Goal: Task Accomplishment & Management: Use online tool/utility

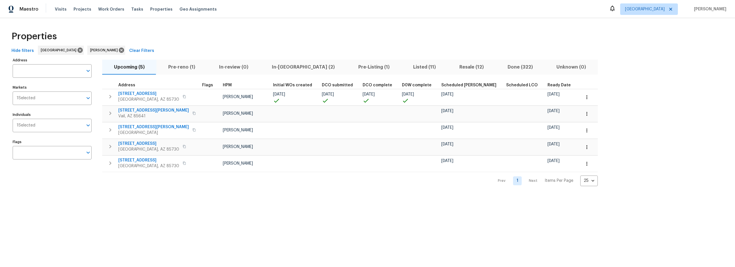
click at [276, 68] on span "In-reno (2)" at bounding box center [304, 67] width 80 height 8
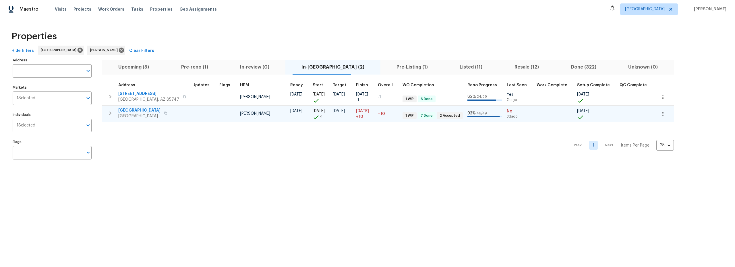
click at [660, 115] on icon "button" at bounding box center [663, 114] width 6 height 6
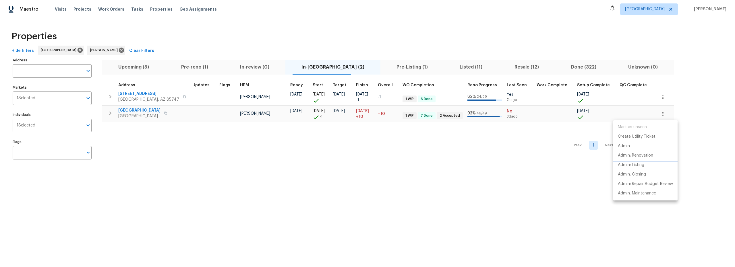
click at [641, 156] on p "Admin: Renovation" at bounding box center [635, 156] width 35 height 6
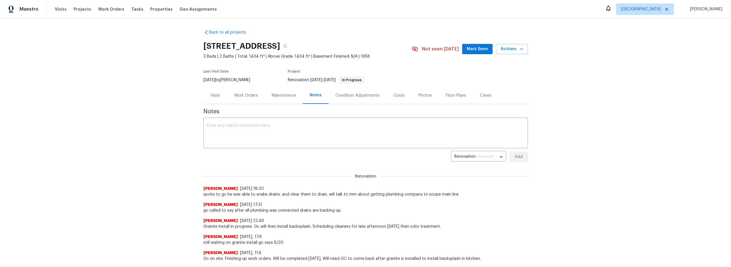
click at [249, 97] on div "Work Orders" at bounding box center [246, 96] width 24 height 6
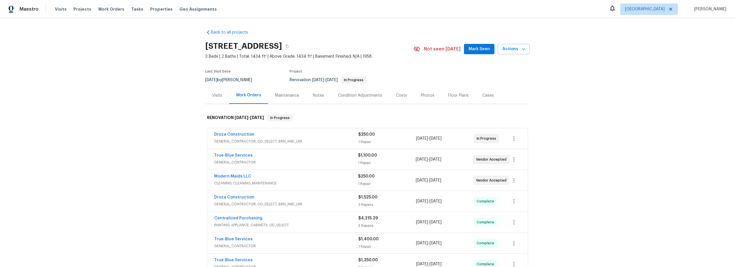
click at [323, 142] on span "GENERAL_CONTRACTOR, OD_SELECT, BRN_AND_LRR" at bounding box center [286, 142] width 144 height 6
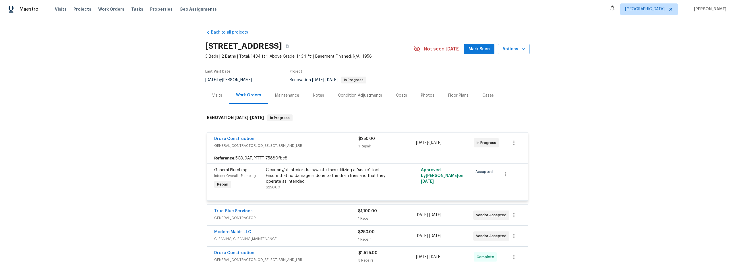
click at [318, 180] on div "Clear any/all interior drain/waste lines utilizing a "snake" tool. Ensure that …" at bounding box center [329, 175] width 126 height 17
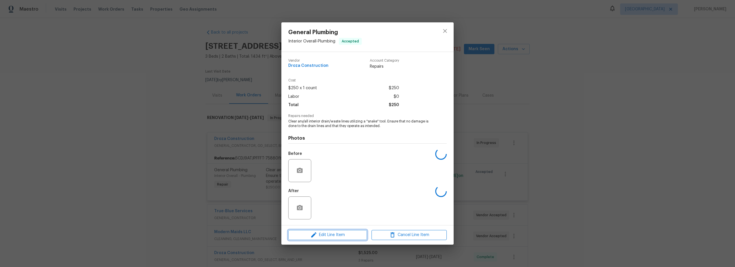
click at [341, 238] on span "Edit Line Item" at bounding box center [327, 235] width 75 height 7
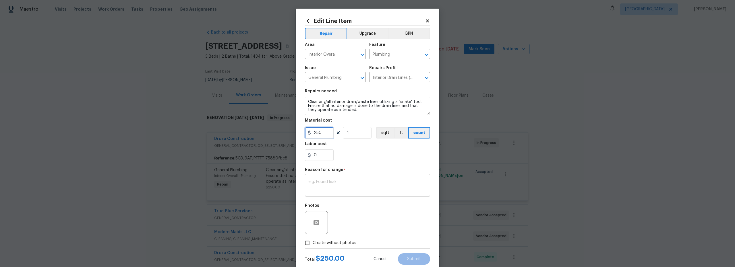
drag, startPoint x: 323, startPoint y: 132, endPoint x: 293, endPoint y: 129, distance: 30.3
click at [305, 130] on input "250" at bounding box center [319, 132] width 29 height 11
type input "1110"
click at [372, 224] on div "Photos" at bounding box center [367, 219] width 125 height 37
click at [352, 187] on textarea at bounding box center [368, 186] width 118 height 12
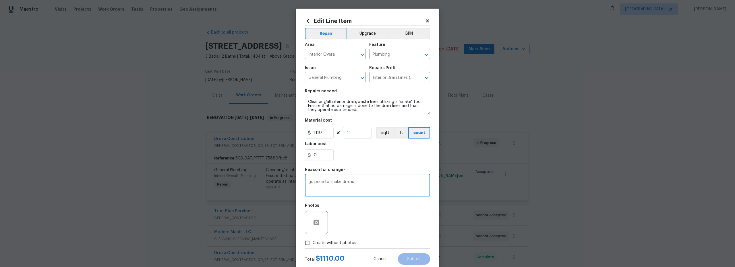
type textarea "gc price to snake drains"
click at [378, 228] on div "Photos" at bounding box center [367, 219] width 125 height 37
drag, startPoint x: 304, startPoint y: 242, endPoint x: 311, endPoint y: 243, distance: 7.2
click at [305, 243] on input "Create without photos" at bounding box center [307, 243] width 11 height 11
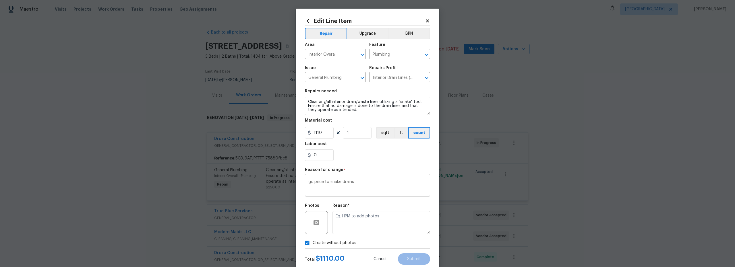
click at [379, 171] on div "Reason for change *" at bounding box center [367, 171] width 125 height 7
click at [371, 152] on div "0" at bounding box center [367, 155] width 125 height 11
click at [368, 186] on textarea "gc price to snake drains" at bounding box center [368, 186] width 118 height 12
click at [375, 152] on div "0" at bounding box center [367, 155] width 125 height 11
click at [387, 243] on div "Create without photos" at bounding box center [367, 243] width 125 height 11
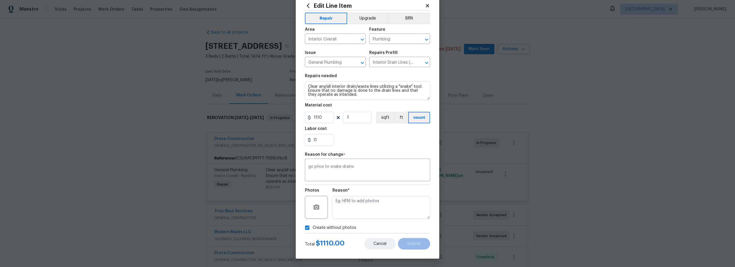
scroll to position [16, 0]
click at [305, 229] on input "Create without photos" at bounding box center [307, 227] width 11 height 11
checkbox input "false"
click at [371, 203] on div "Photos" at bounding box center [367, 203] width 125 height 37
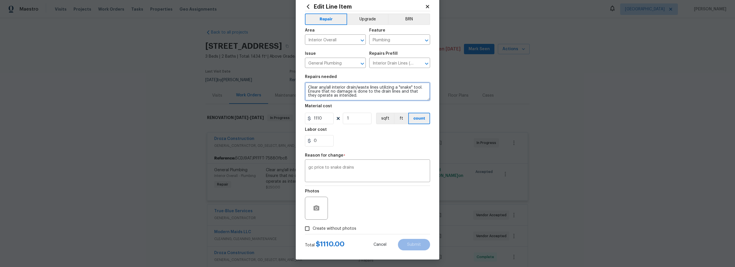
click at [353, 98] on textarea "Clear any/all interior drain/waste lines utilizing a "snake" tool. Ensure that …" at bounding box center [367, 91] width 125 height 18
click at [368, 136] on div "0" at bounding box center [367, 140] width 125 height 11
click at [373, 152] on div "Repair Upgrade BRN Area Interior Overall ​ Feature Plumbing ​ Issue General Plu…" at bounding box center [367, 122] width 125 height 223
click at [427, 7] on icon at bounding box center [427, 6] width 5 height 5
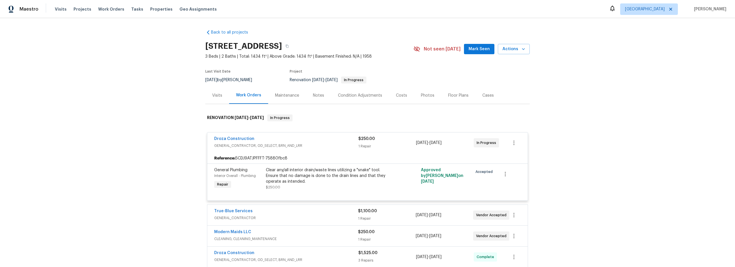
scroll to position [0, 0]
click at [315, 176] on div "Clear any/all interior drain/waste lines utilizing a "snake" tool. Ensure that …" at bounding box center [329, 175] width 126 height 17
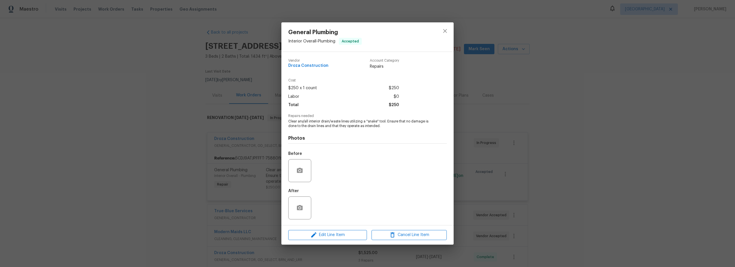
click at [338, 241] on div "Edit Line Item Cancel Line Item" at bounding box center [368, 235] width 172 height 19
click at [340, 235] on span "Edit Line Item" at bounding box center [327, 235] width 75 height 7
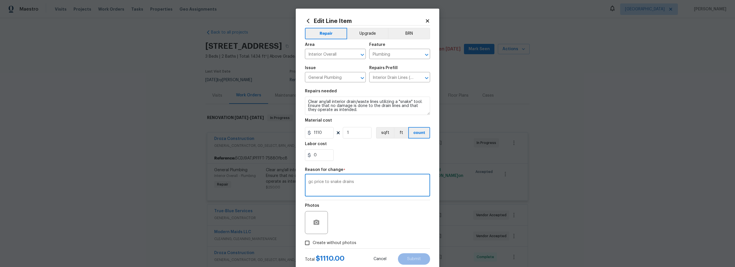
click at [350, 186] on textarea "gc price to snake drains" at bounding box center [368, 186] width 118 height 12
click at [378, 233] on div "Photos" at bounding box center [367, 219] width 125 height 37
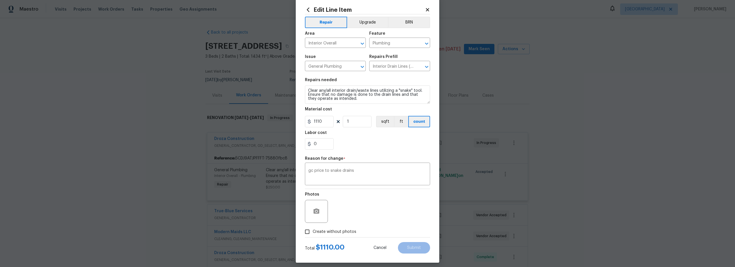
scroll to position [16, 0]
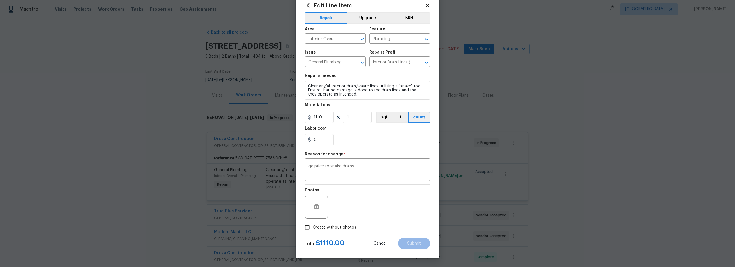
click at [307, 226] on input "Create without photos" at bounding box center [307, 227] width 11 height 11
checkbox input "true"
click at [355, 211] on textarea at bounding box center [382, 207] width 98 height 23
type textarea "n"
type textarea "gc to add"
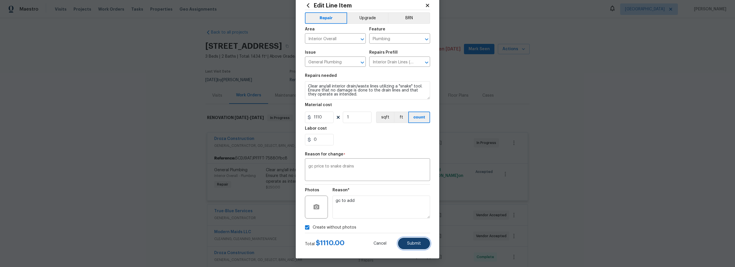
click at [403, 240] on button "Submit" at bounding box center [414, 243] width 32 height 11
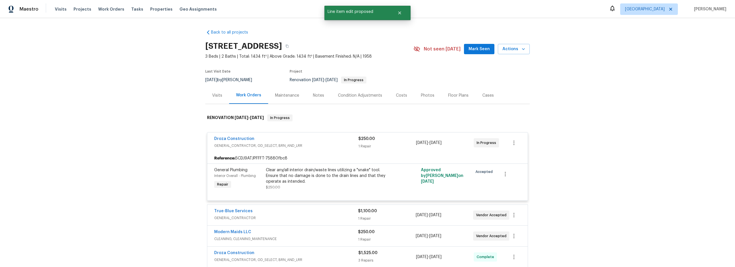
scroll to position [0, 0]
click at [318, 179] on div "Clear any/all interior drain/waste lines utilizing a "snake" tool. Ensure that …" at bounding box center [329, 175] width 126 height 17
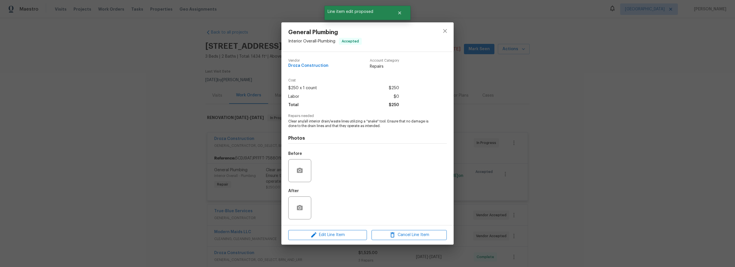
click at [512, 90] on div "General Plumbing Interior Overall - Plumbing Accepted Vendor Droza Construction…" at bounding box center [367, 133] width 735 height 267
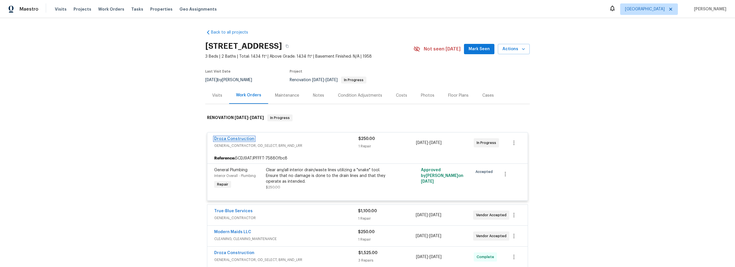
click at [234, 139] on link "Droza Construction" at bounding box center [234, 139] width 40 height 4
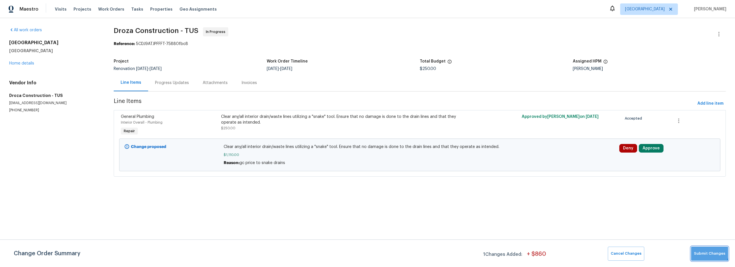
click at [710, 252] on span "Submit Changes" at bounding box center [709, 254] width 31 height 7
click at [709, 253] on span "Submit Changes" at bounding box center [709, 254] width 31 height 7
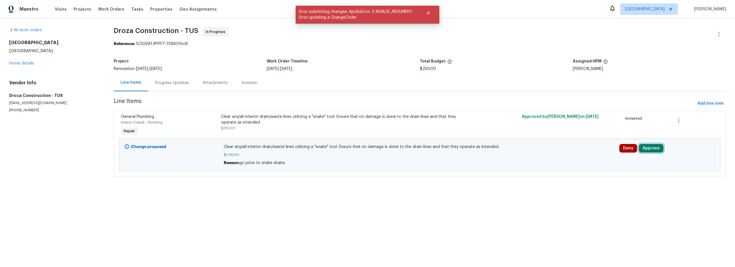
click at [647, 152] on button "Approve" at bounding box center [651, 148] width 25 height 9
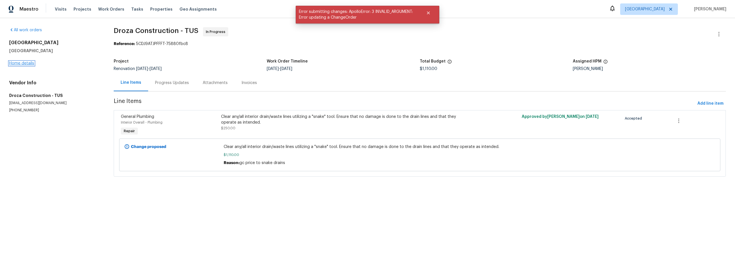
click at [28, 64] on link "Home details" at bounding box center [21, 63] width 25 height 4
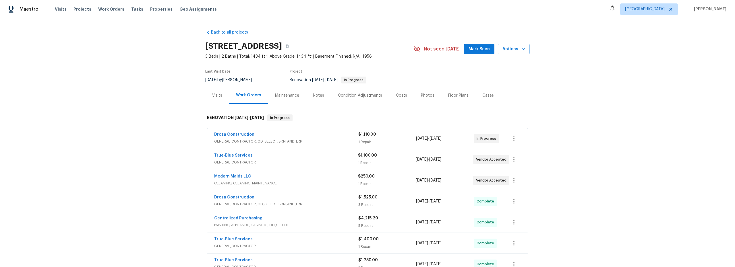
click at [473, 52] on span "Mark Seen" at bounding box center [479, 49] width 21 height 7
click at [397, 98] on div "Costs" at bounding box center [401, 96] width 11 height 6
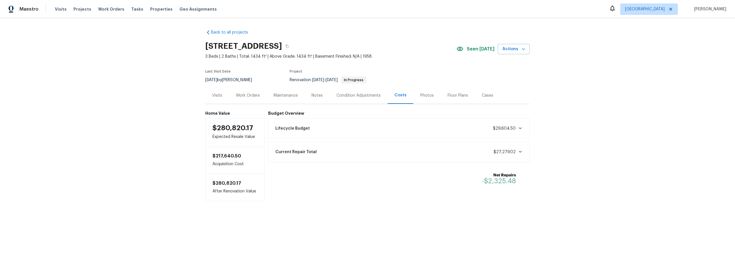
click at [246, 96] on div "Work Orders" at bounding box center [248, 96] width 24 height 6
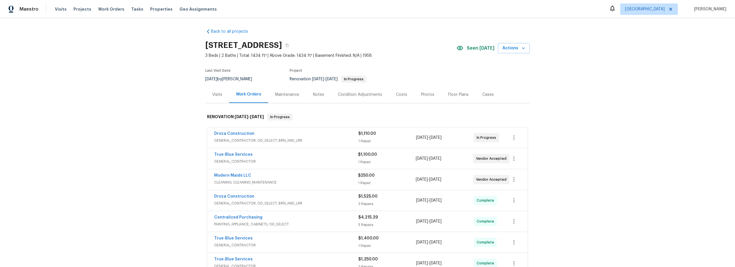
scroll to position [1, 0]
click at [312, 143] on span "GENERAL_CONTRACTOR, OD_SELECT, BRN_AND_LRR" at bounding box center [286, 141] width 144 height 6
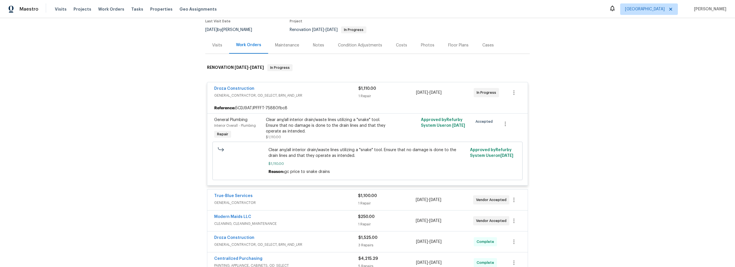
scroll to position [60, 0]
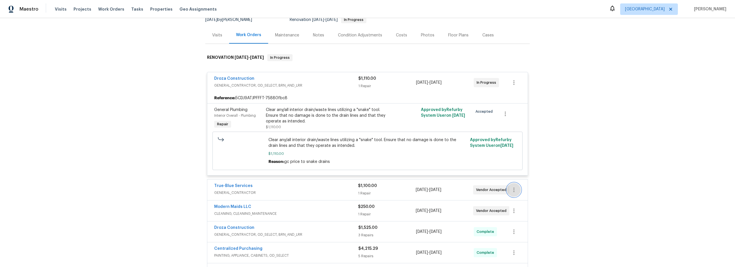
click at [514, 192] on icon "button" at bounding box center [514, 190] width 1 height 5
click at [514, 194] on li "Edit" at bounding box center [536, 190] width 62 height 9
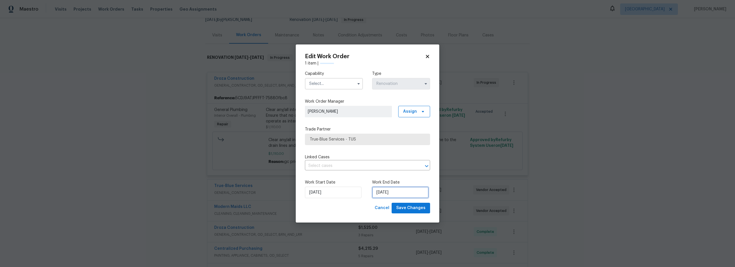
click at [386, 193] on input "8/21/2025" at bounding box center [400, 192] width 57 height 11
click at [414, 159] on div "22" at bounding box center [417, 160] width 9 height 8
type input "8/22/2025"
click at [331, 88] on input "text" at bounding box center [334, 83] width 58 height 11
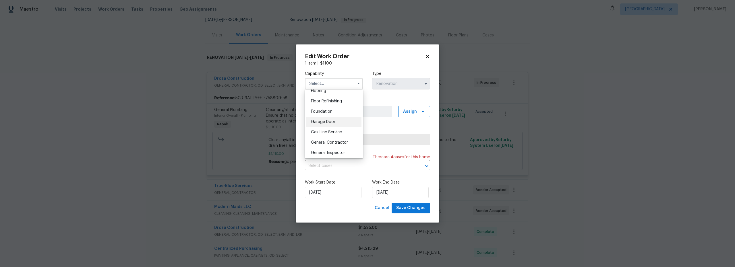
scroll to position [240, 0]
drag, startPoint x: 331, startPoint y: 138, endPoint x: 334, endPoint y: 140, distance: 4.1
click at [331, 133] on span "General Contractor" at bounding box center [329, 131] width 37 height 4
type input "General Contractor"
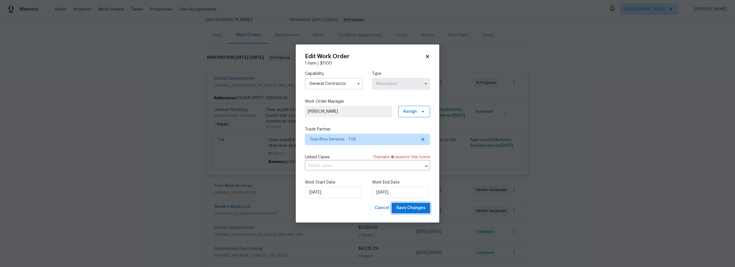
click at [419, 206] on span "Save Changes" at bounding box center [410, 208] width 29 height 7
